Goal: Task Accomplishment & Management: Manage account settings

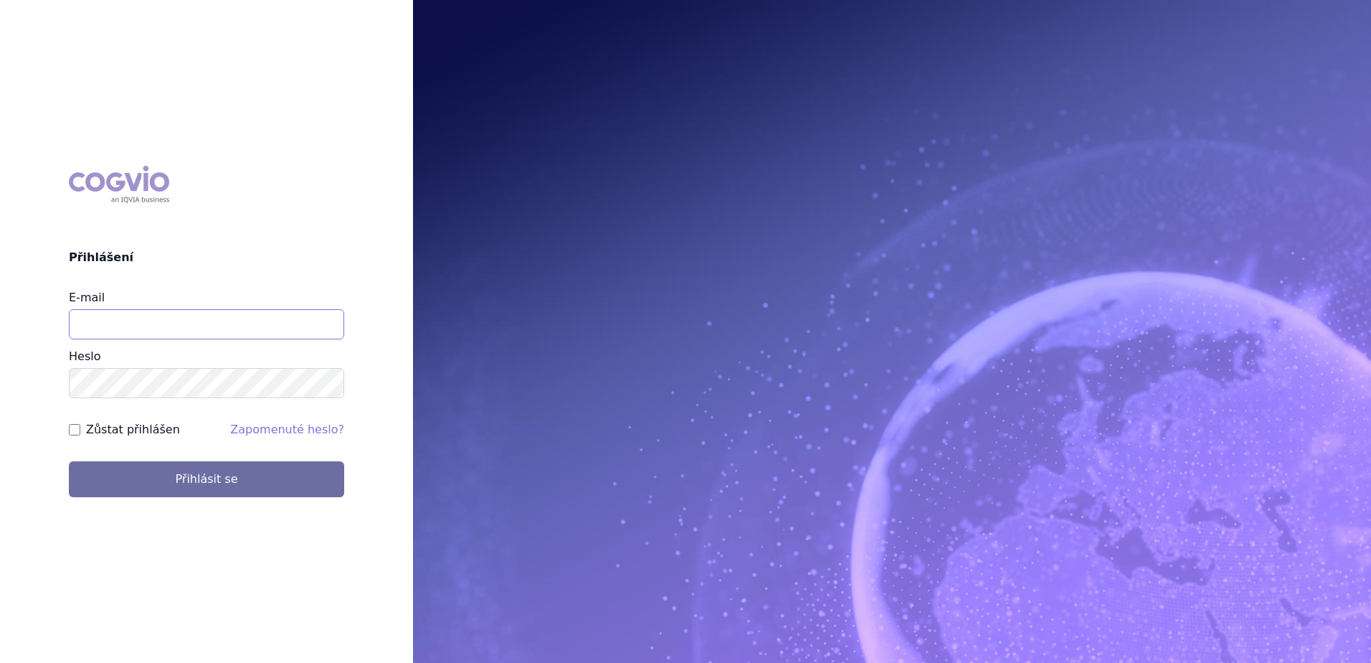
click at [123, 328] on input "E-mail" at bounding box center [206, 324] width 275 height 30
type input "petr.setina@sanofi.com"
click at [69, 461] on button "Přihlásit se" at bounding box center [206, 479] width 275 height 36
